Goal: Task Accomplishment & Management: Use online tool/utility

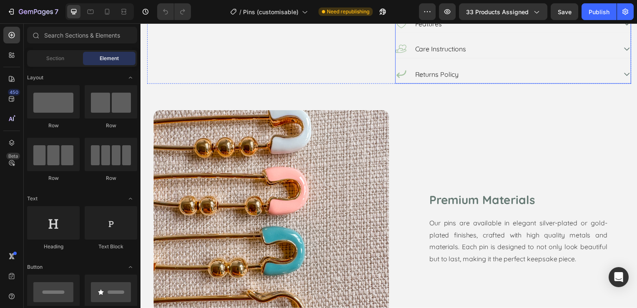
scroll to position [208, 0]
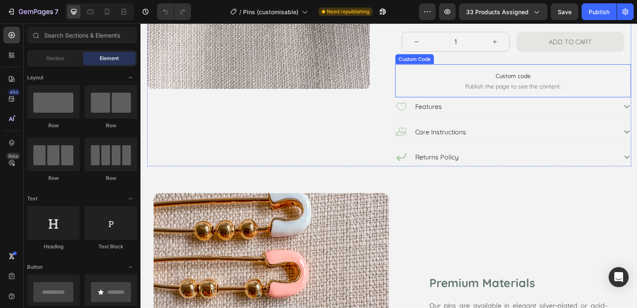
click at [443, 98] on p "Custom code Publish the page to see the content." at bounding box center [516, 81] width 238 height 33
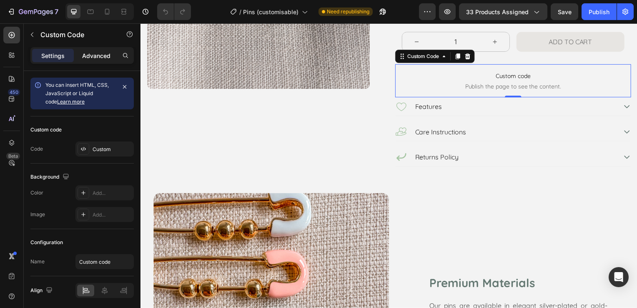
click at [108, 54] on p "Advanced" at bounding box center [96, 55] width 28 height 9
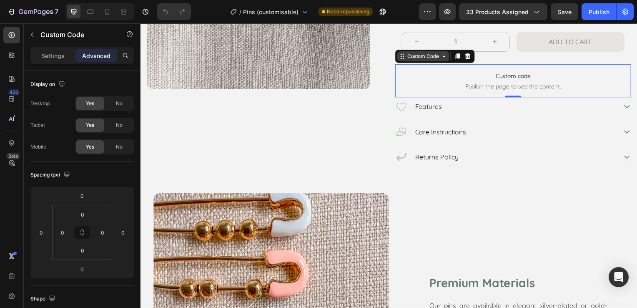
click at [443, 60] on icon at bounding box center [446, 56] width 7 height 7
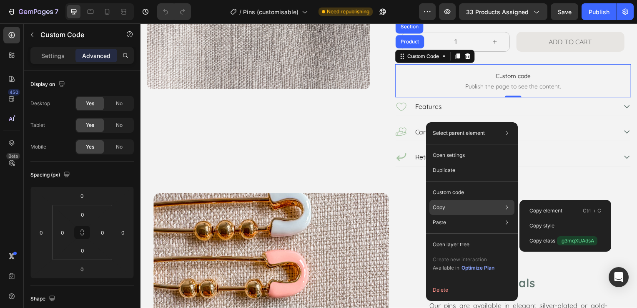
click at [448, 203] on div "Copy Copy element Ctrl + C Copy style Copy class .g3mqXUAdsA" at bounding box center [471, 207] width 85 height 15
click at [542, 211] on p "Copy element" at bounding box center [545, 211] width 33 height 8
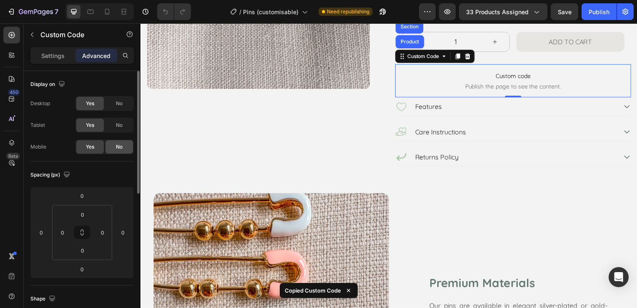
click at [110, 145] on div "No" at bounding box center [119, 146] width 28 height 13
click at [108, 10] on icon at bounding box center [107, 12] width 5 height 6
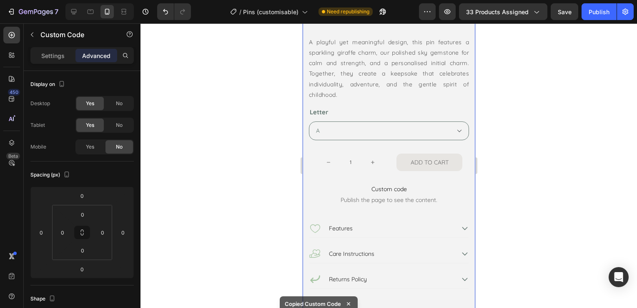
scroll to position [304, 0]
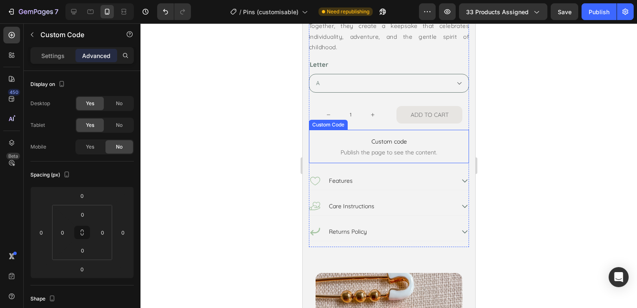
click at [382, 163] on p "Custom code Publish the page to see the content." at bounding box center [388, 146] width 160 height 33
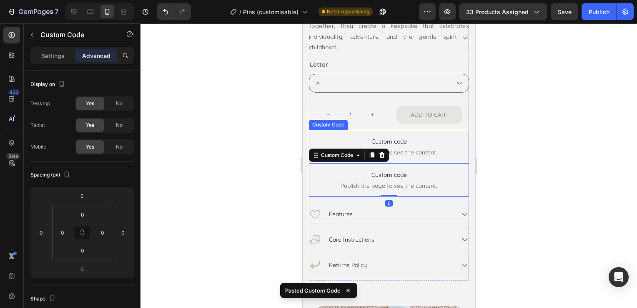
click at [445, 156] on span "Publish the page to see the content." at bounding box center [388, 152] width 160 height 8
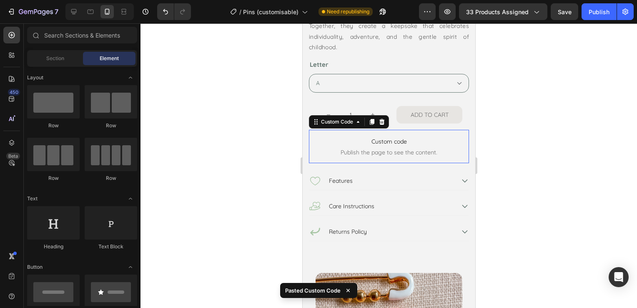
click at [381, 146] on span "Custom code" at bounding box center [388, 141] width 160 height 10
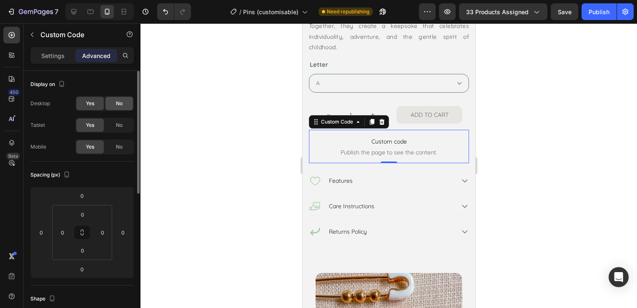
click at [116, 101] on span "No" at bounding box center [119, 104] width 7 height 8
click at [117, 128] on span "No" at bounding box center [119, 125] width 7 height 8
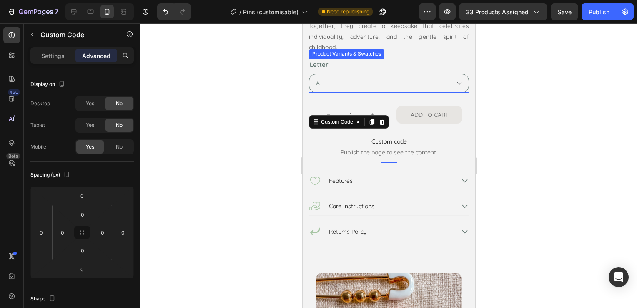
click at [566, 81] on div at bounding box center [388, 165] width 496 height 284
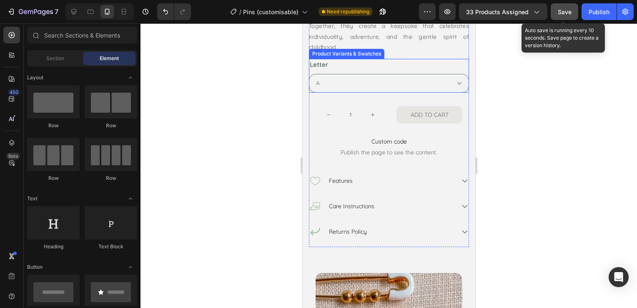
click at [570, 13] on span "Save" at bounding box center [565, 11] width 14 height 7
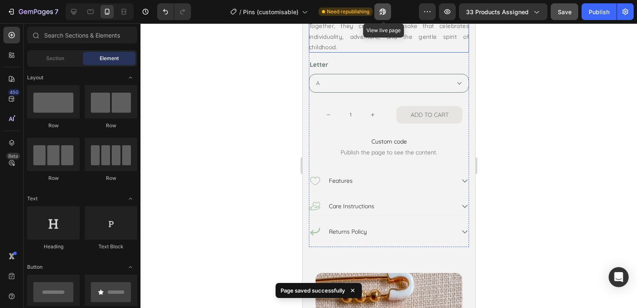
click at [381, 10] on icon "button" at bounding box center [382, 12] width 6 height 6
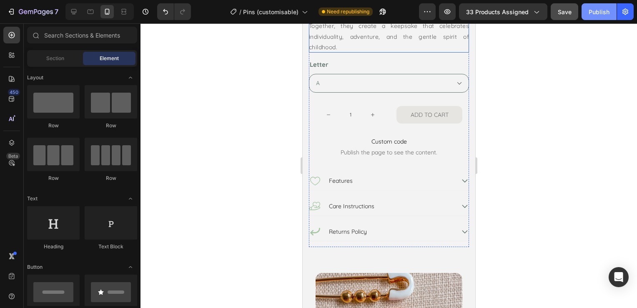
click at [604, 13] on div "Publish" at bounding box center [599, 12] width 21 height 9
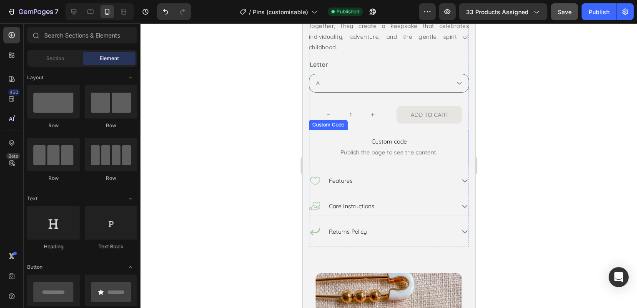
click at [429, 156] on span "Publish the page to see the content." at bounding box center [388, 152] width 160 height 8
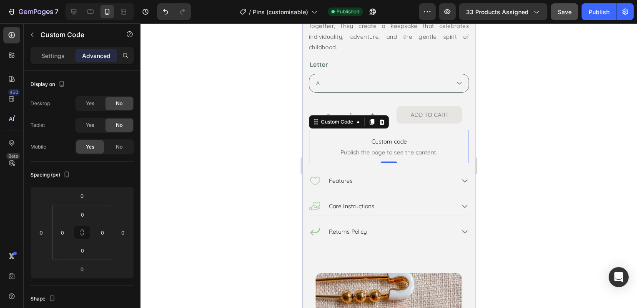
click at [537, 88] on div at bounding box center [388, 165] width 496 height 284
